Goal: Use online tool/utility: Utilize a website feature to perform a specific function

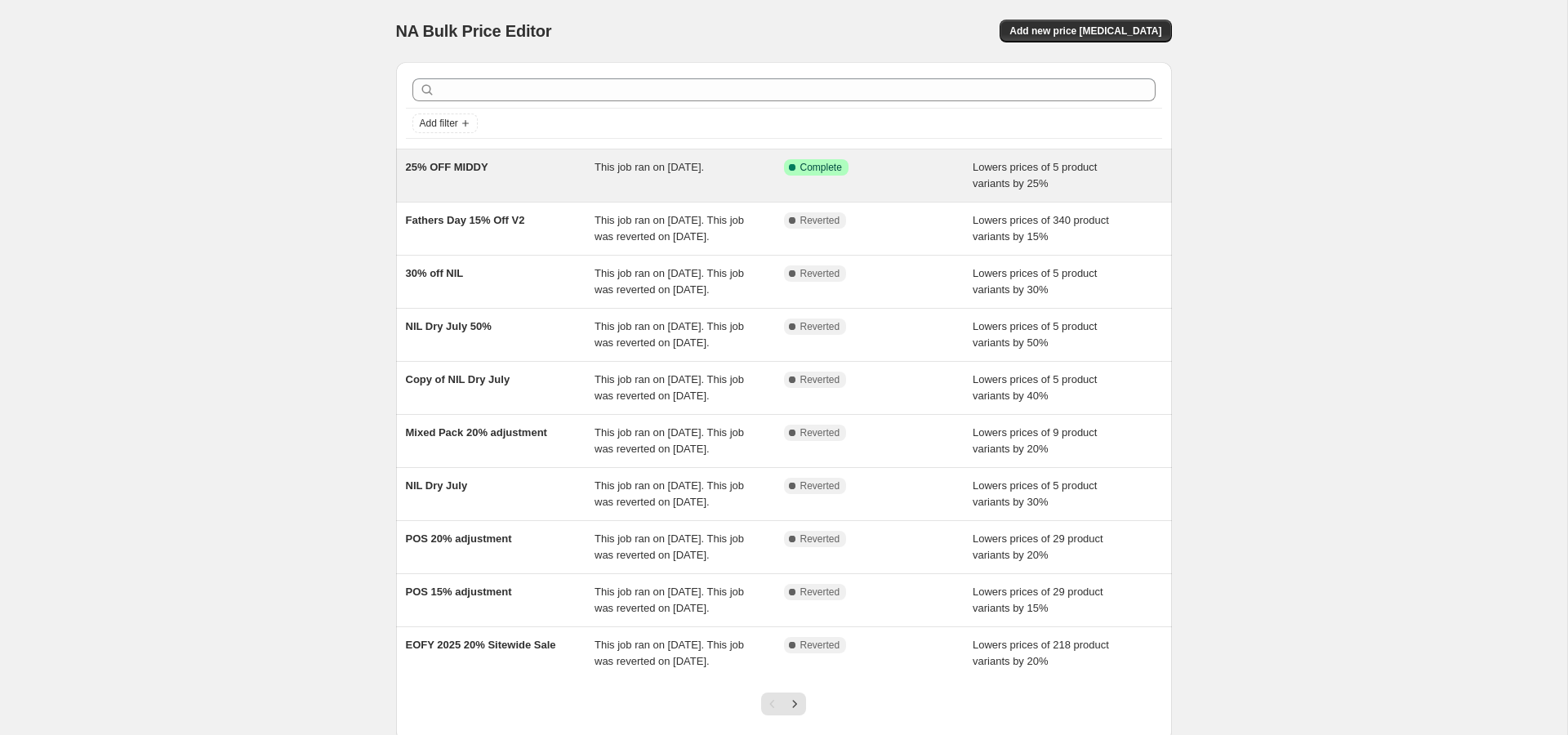
click at [437, 182] on div "25% OFF MIDDY" at bounding box center [500, 175] width 189 height 33
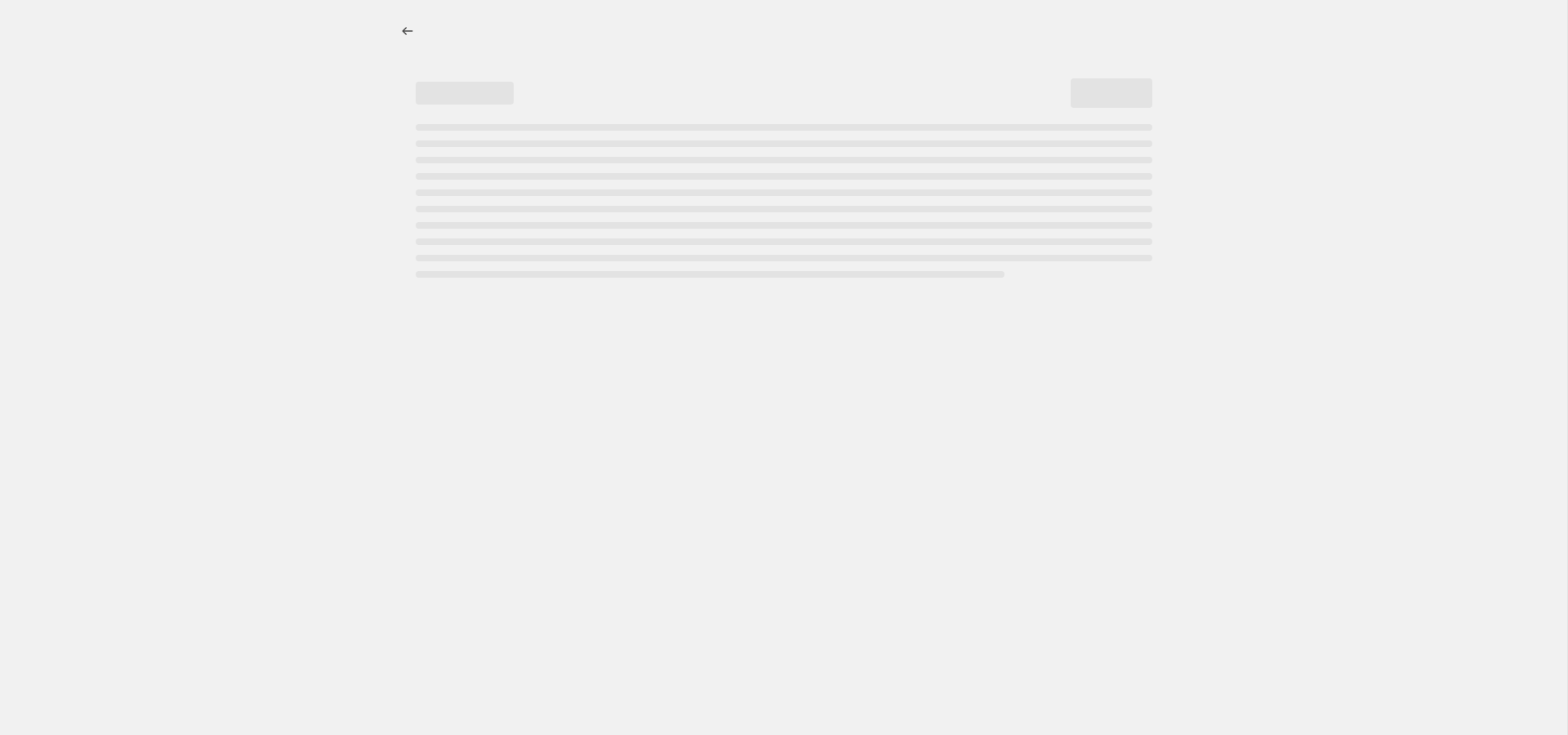
select select "percentage"
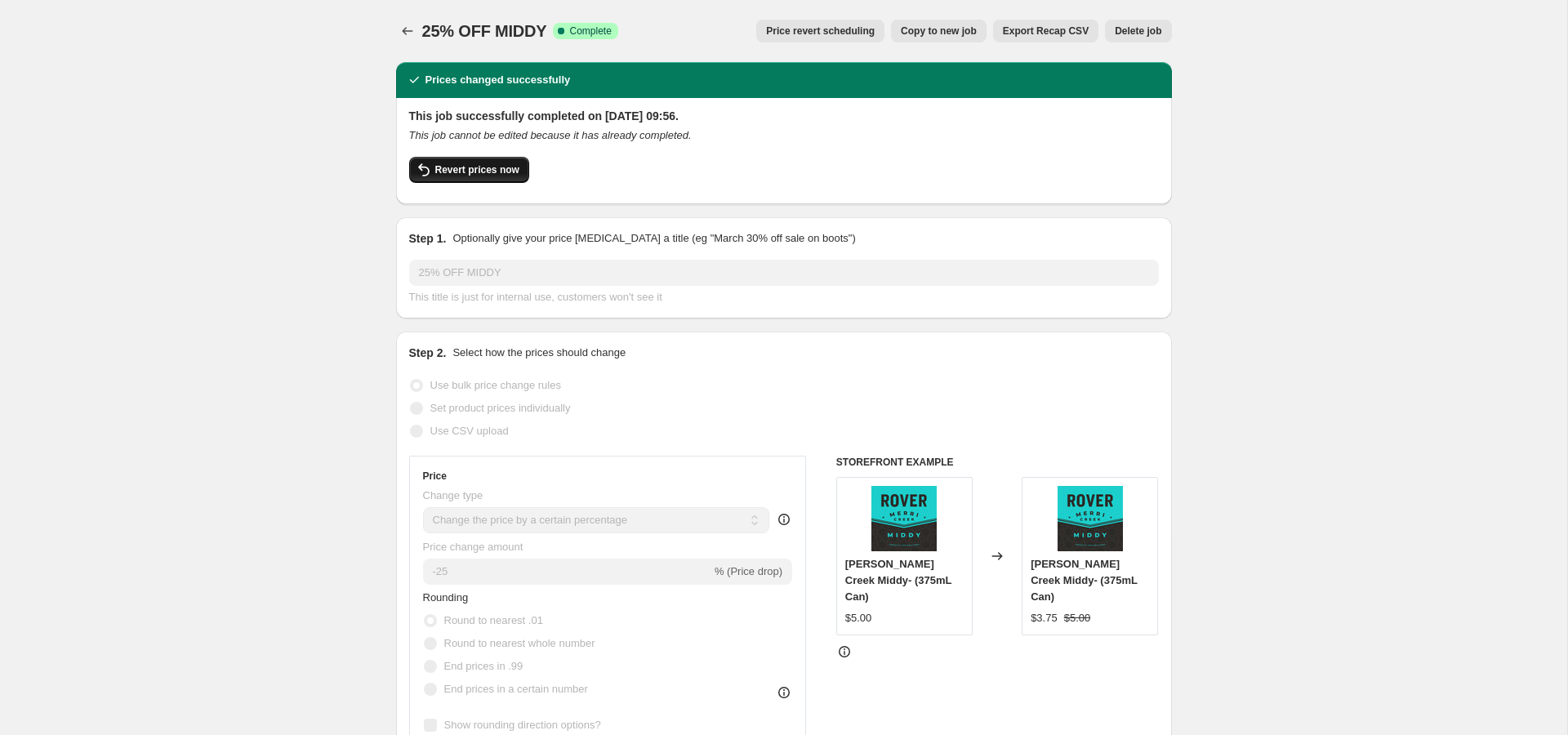
click at [492, 174] on span "Revert prices now" at bounding box center [477, 170] width 84 height 13
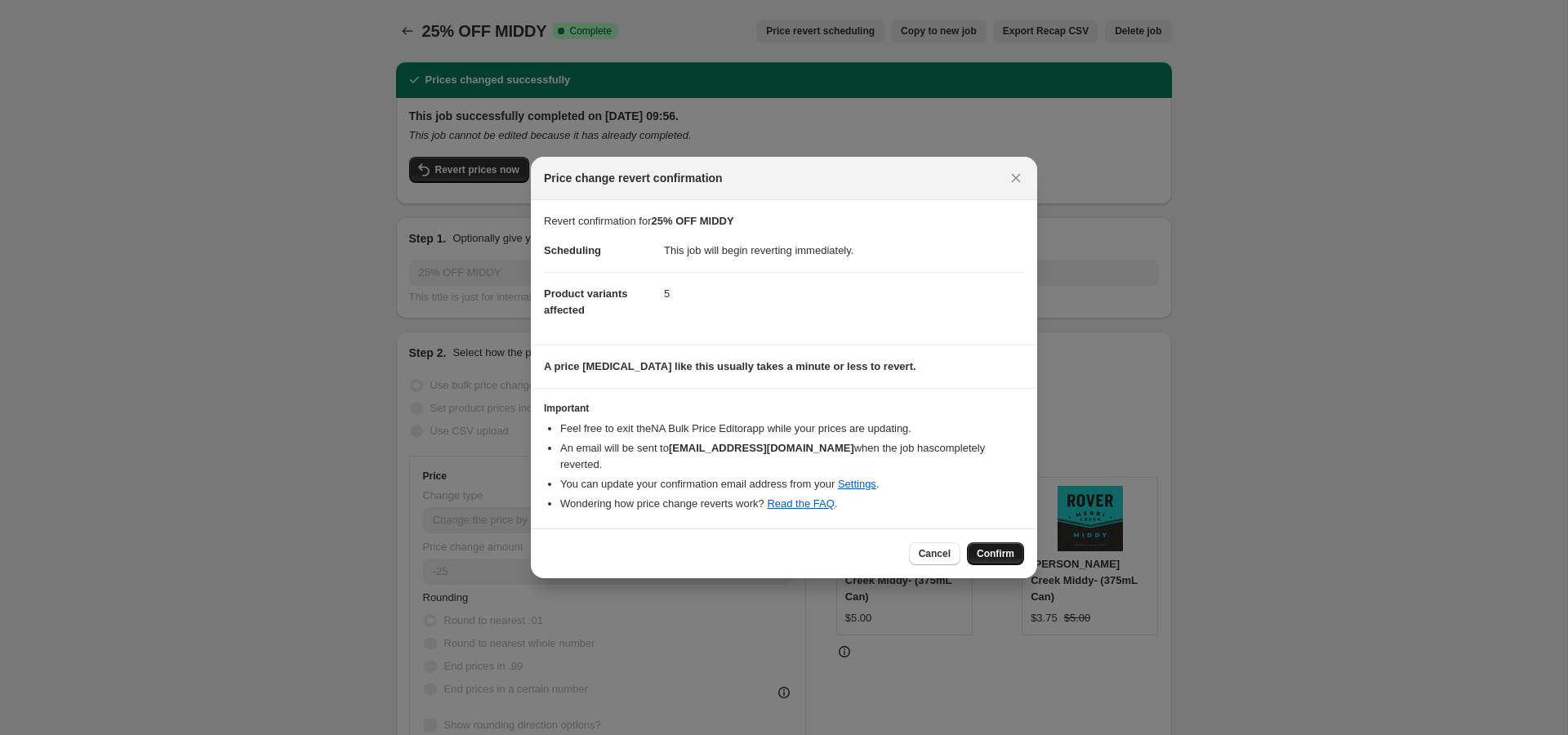
click at [991, 548] on span "Confirm" at bounding box center [996, 554] width 38 height 13
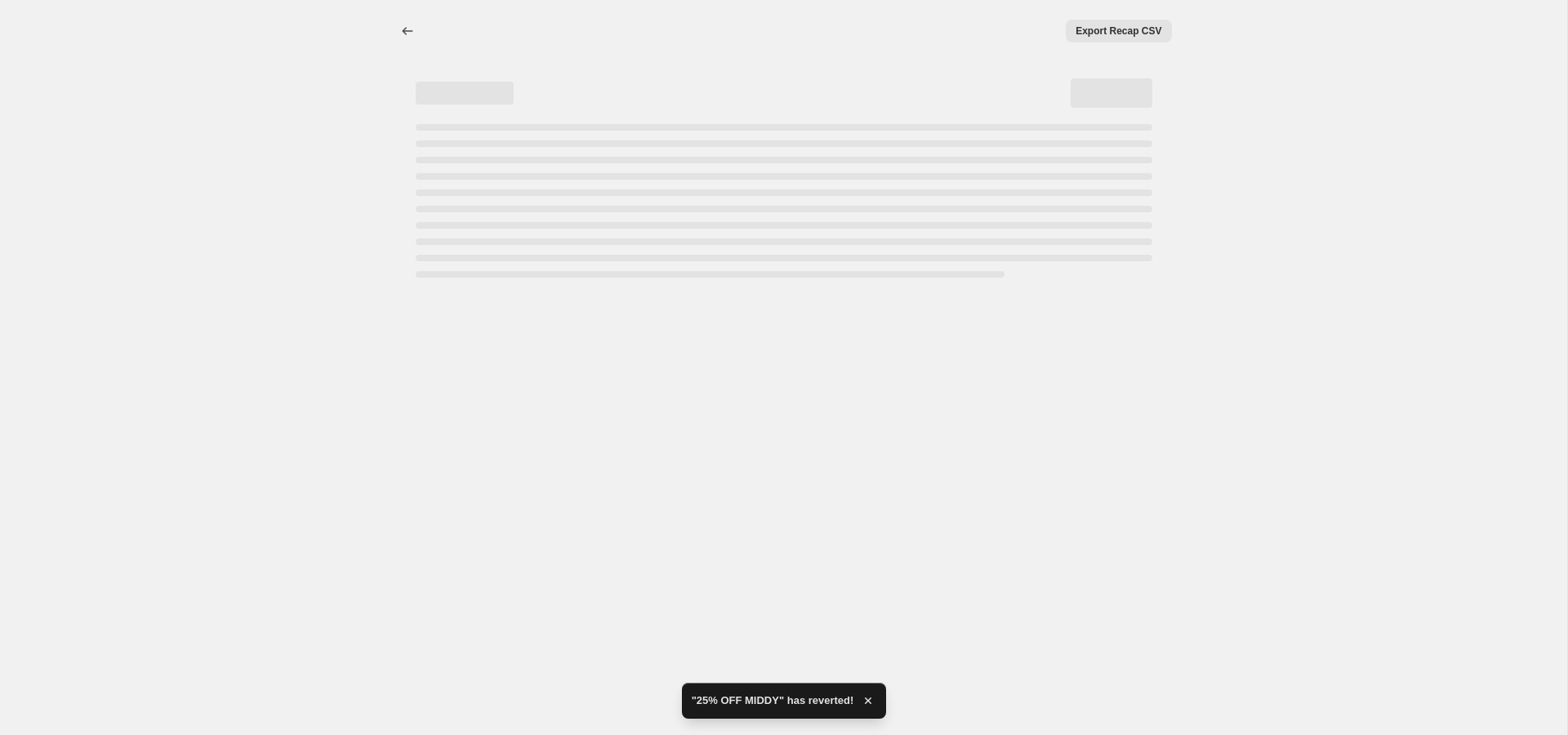
select select "percentage"
